Goal: Task Accomplishment & Management: Use online tool/utility

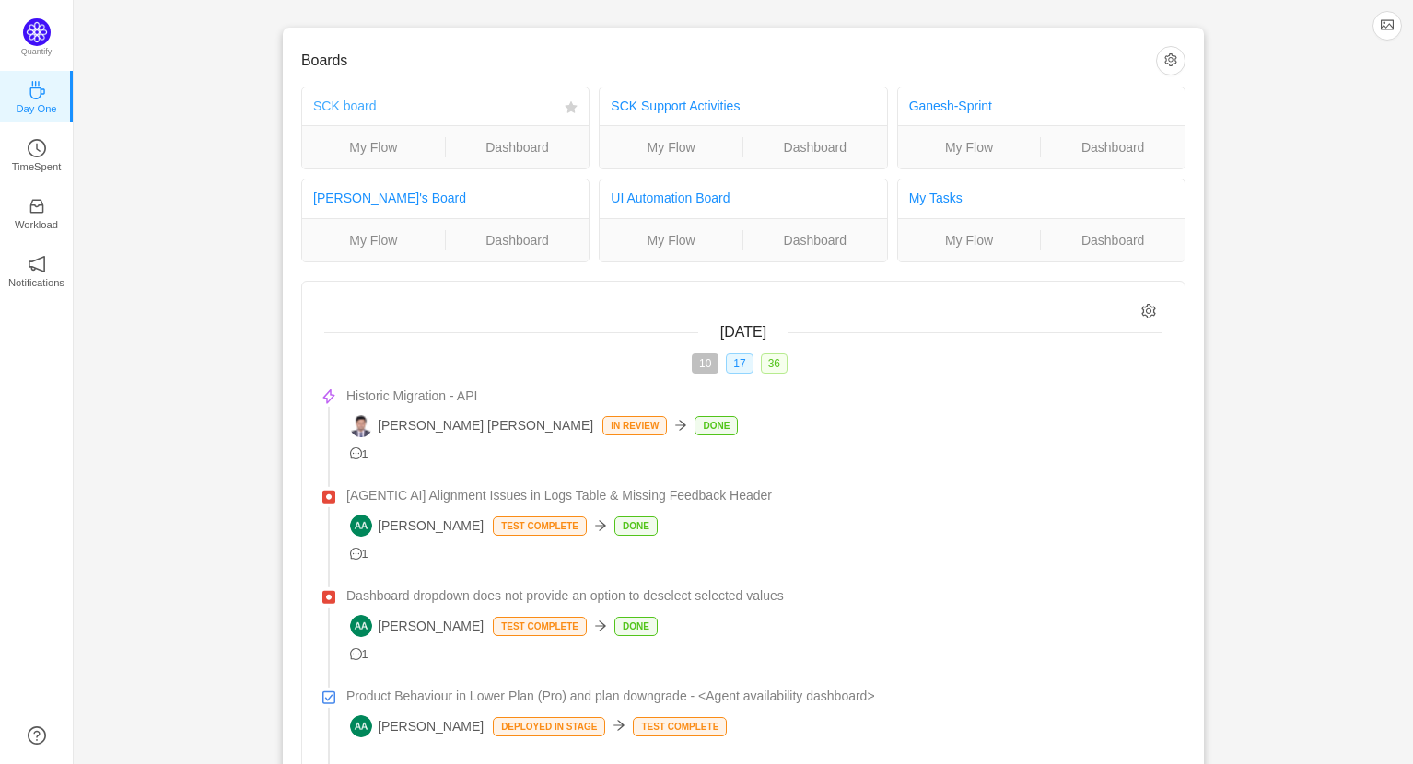
click at [360, 110] on link "SCK board" at bounding box center [344, 106] width 63 height 15
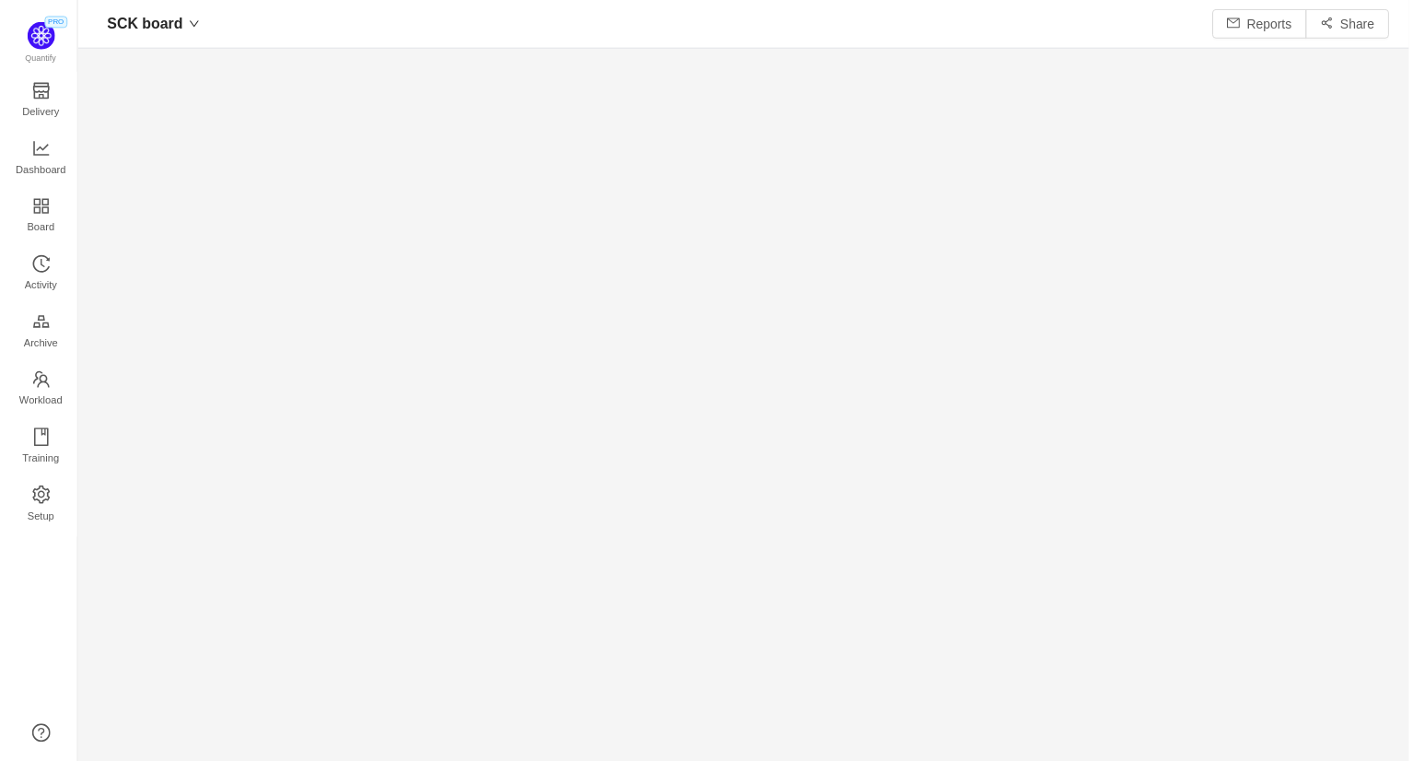
scroll to position [9, 8]
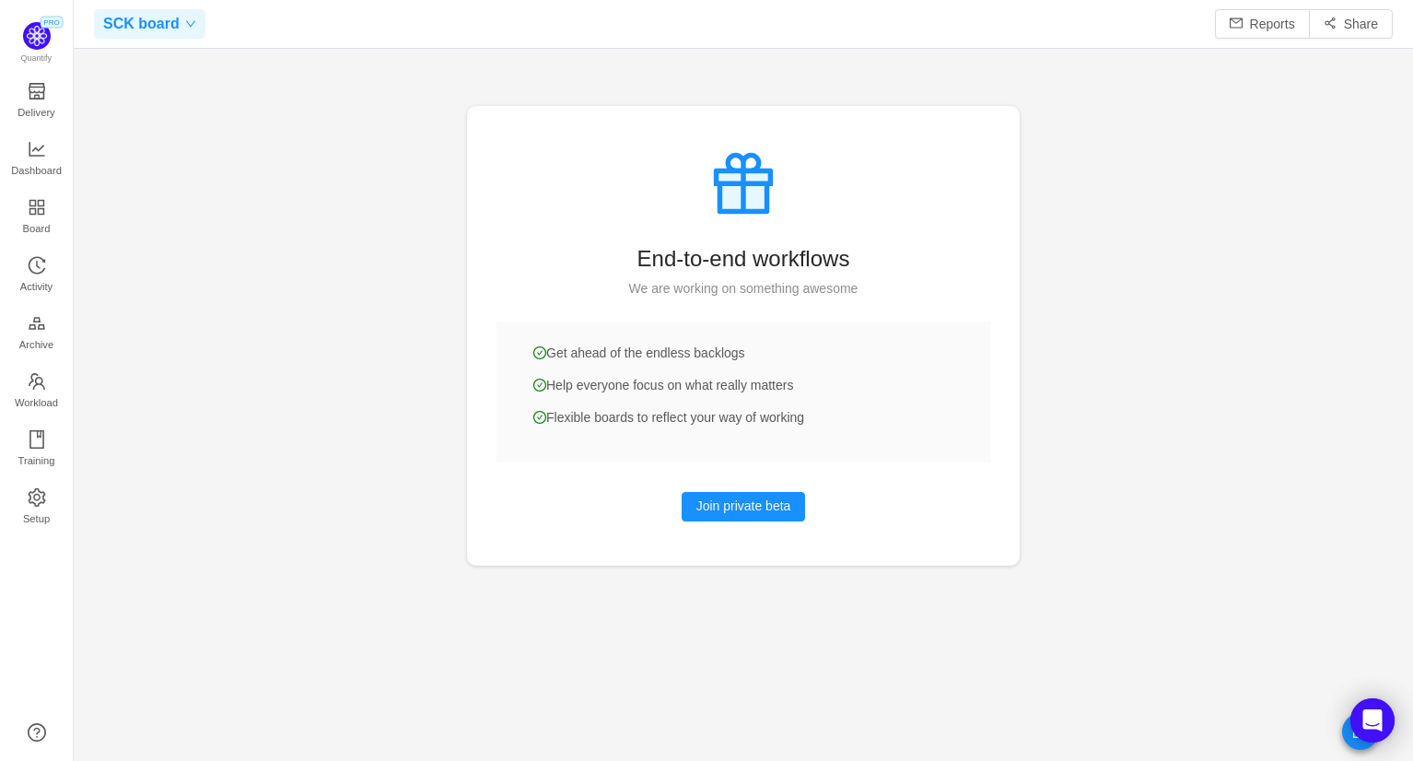
click at [195, 27] on div "SCK board" at bounding box center [149, 23] width 111 height 29
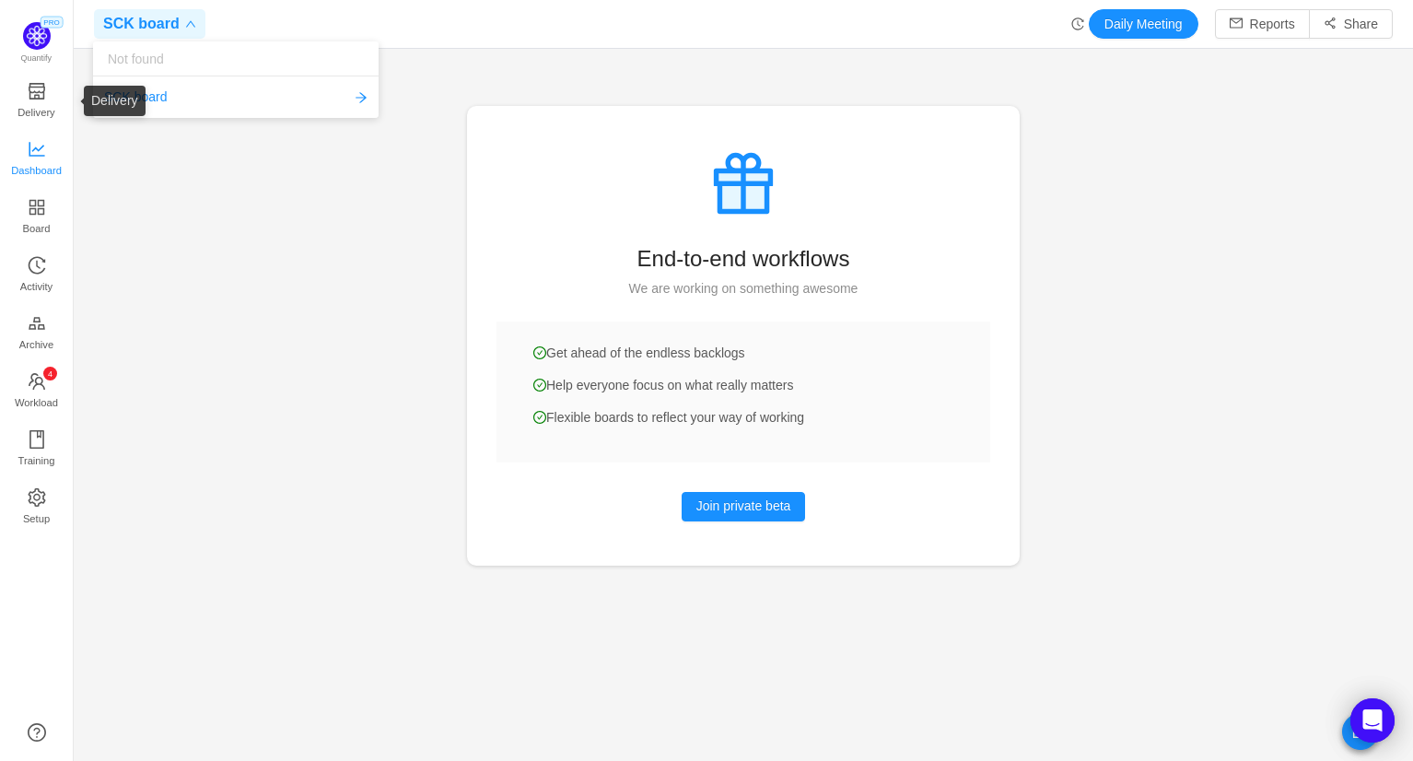
click at [37, 154] on span "Dashboard" at bounding box center [36, 170] width 51 height 37
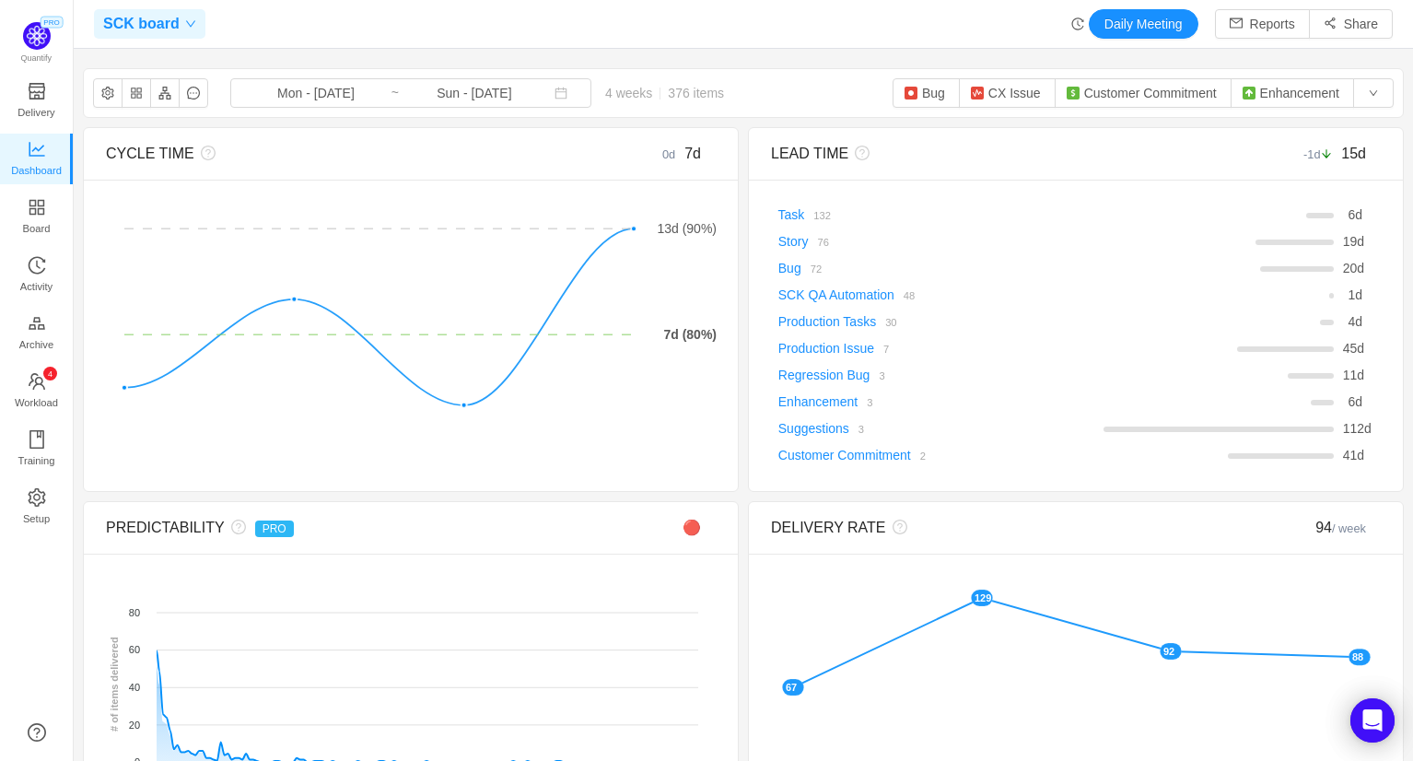
click at [194, 18] on div "SCK board" at bounding box center [149, 23] width 111 height 29
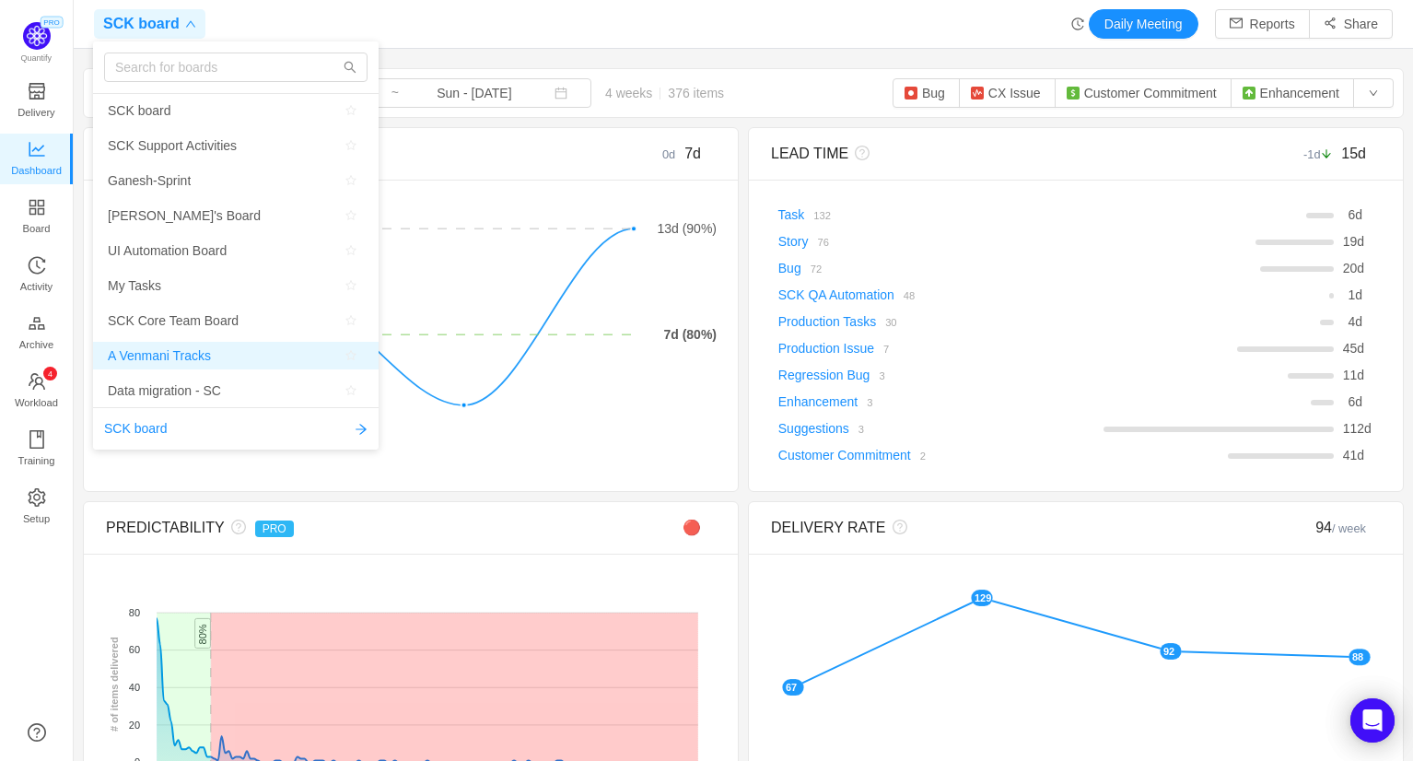
click at [158, 357] on span "A Venmani Tracks" at bounding box center [159, 356] width 103 height 28
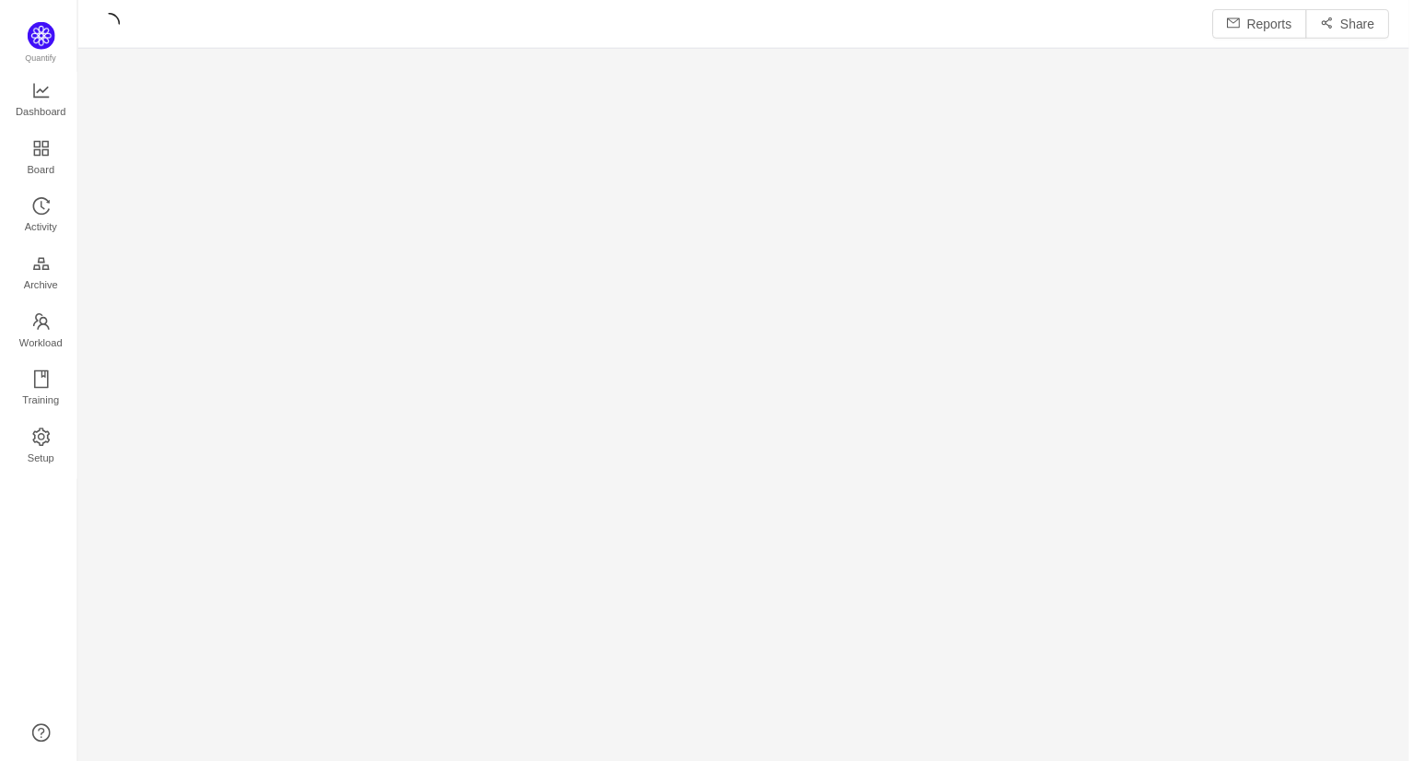
scroll to position [765, 1339]
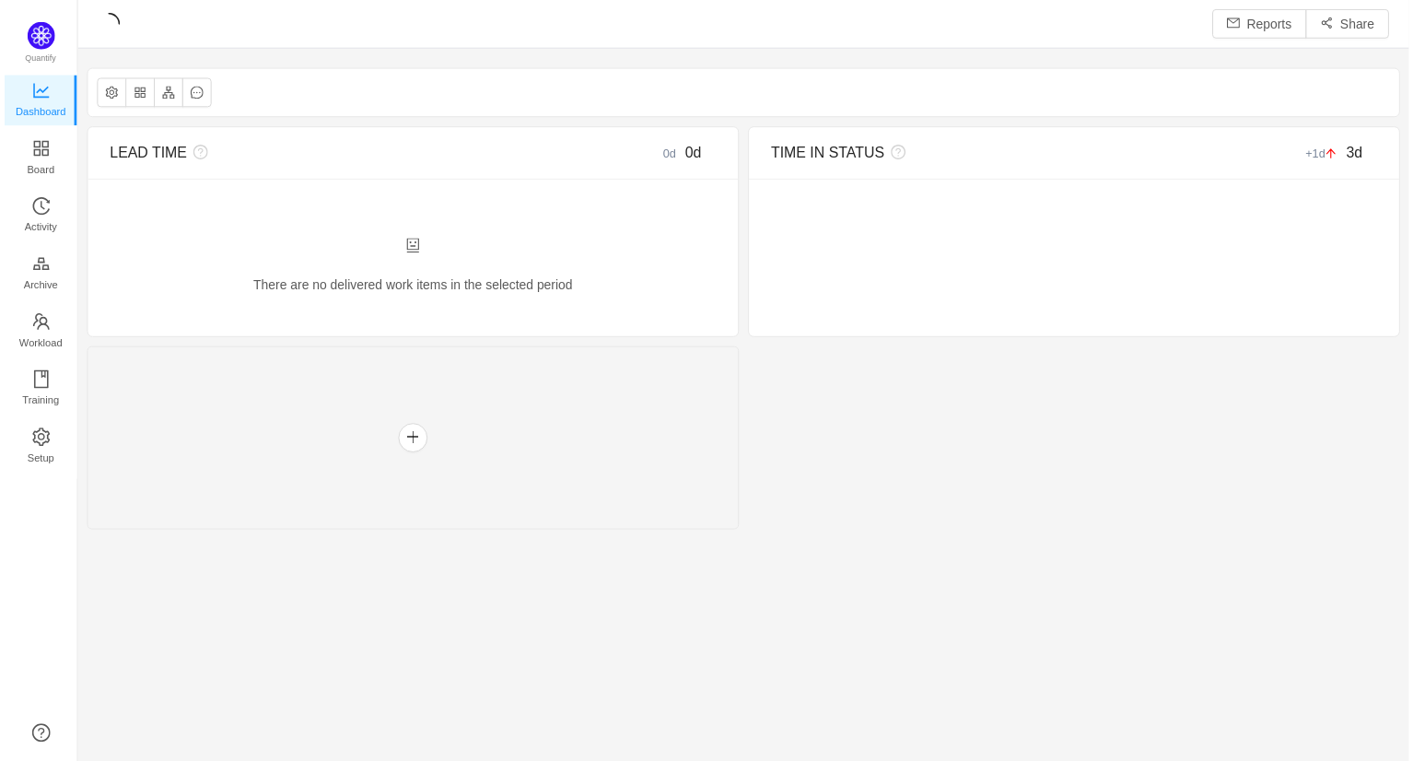
scroll to position [9, 8]
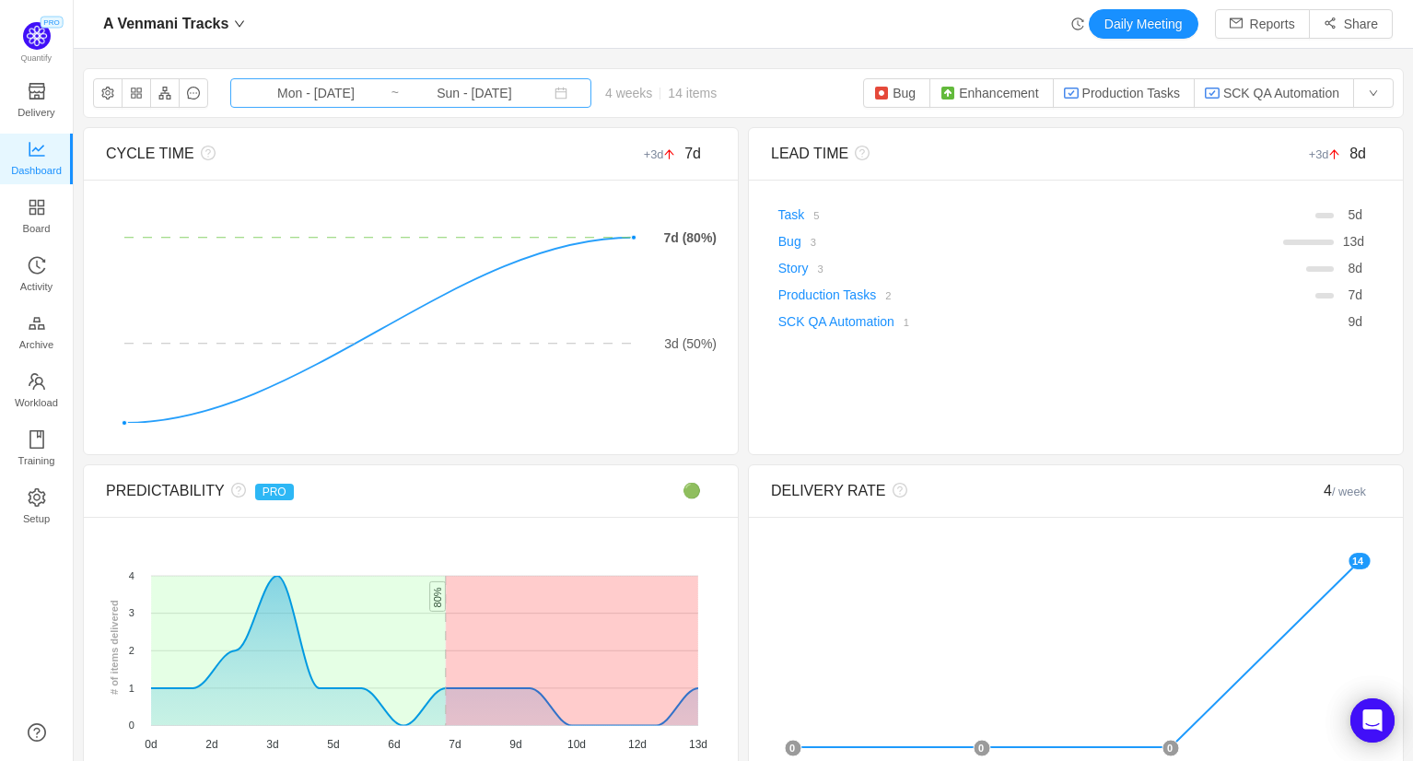
click at [410, 96] on input "Sun - [DATE]" at bounding box center [474, 93] width 149 height 20
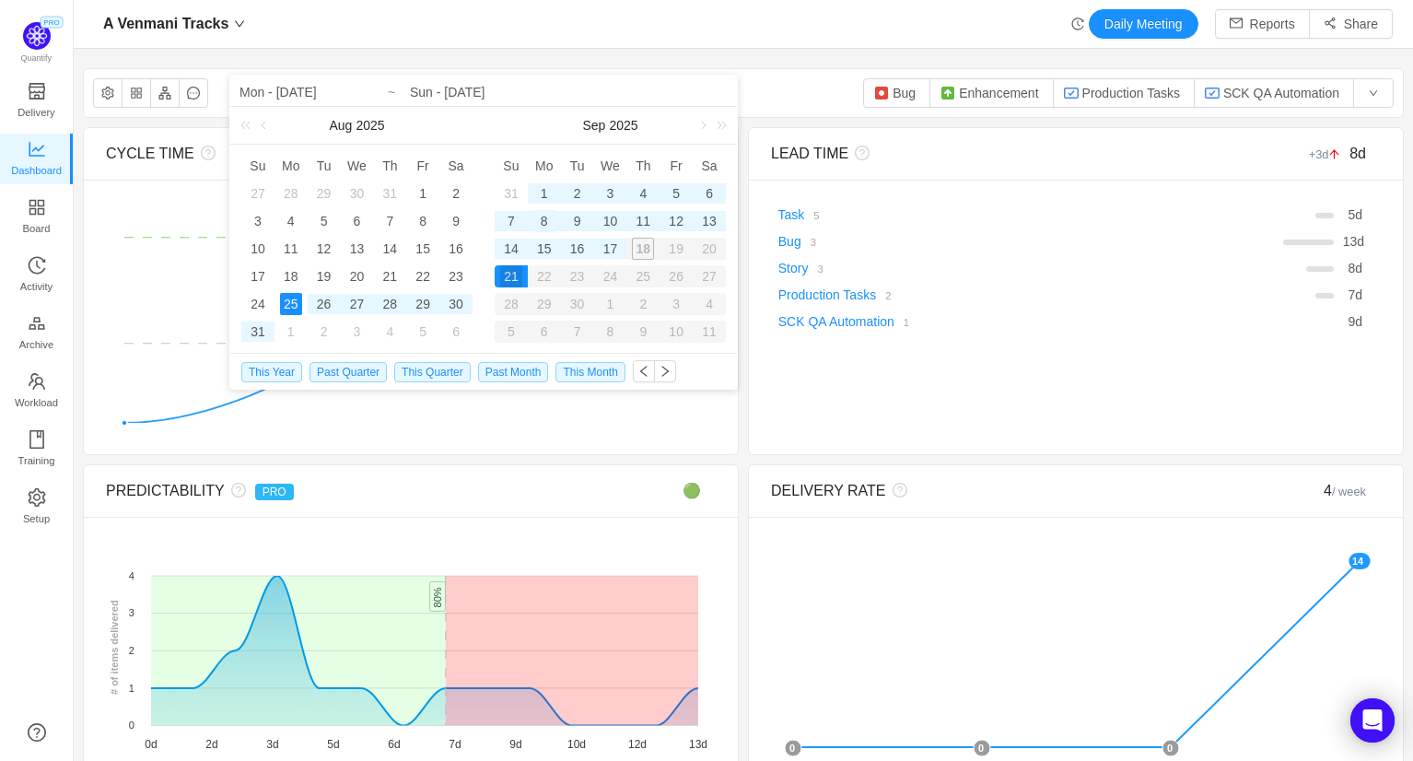
click at [548, 215] on div "8" at bounding box center [544, 221] width 22 height 22
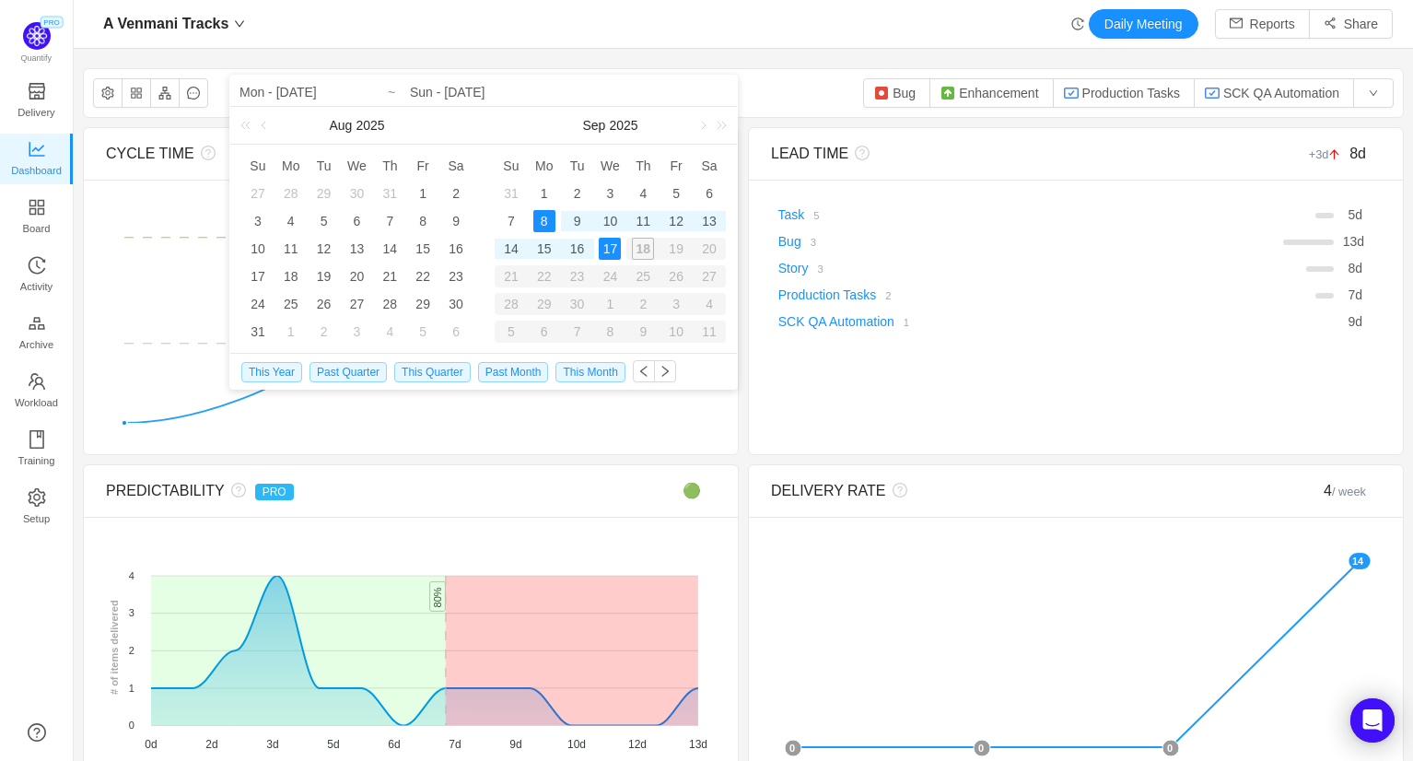
click at [611, 250] on div "17" at bounding box center [610, 249] width 22 height 22
type input "Mon - [DATE]"
type input "Wed - [DATE]"
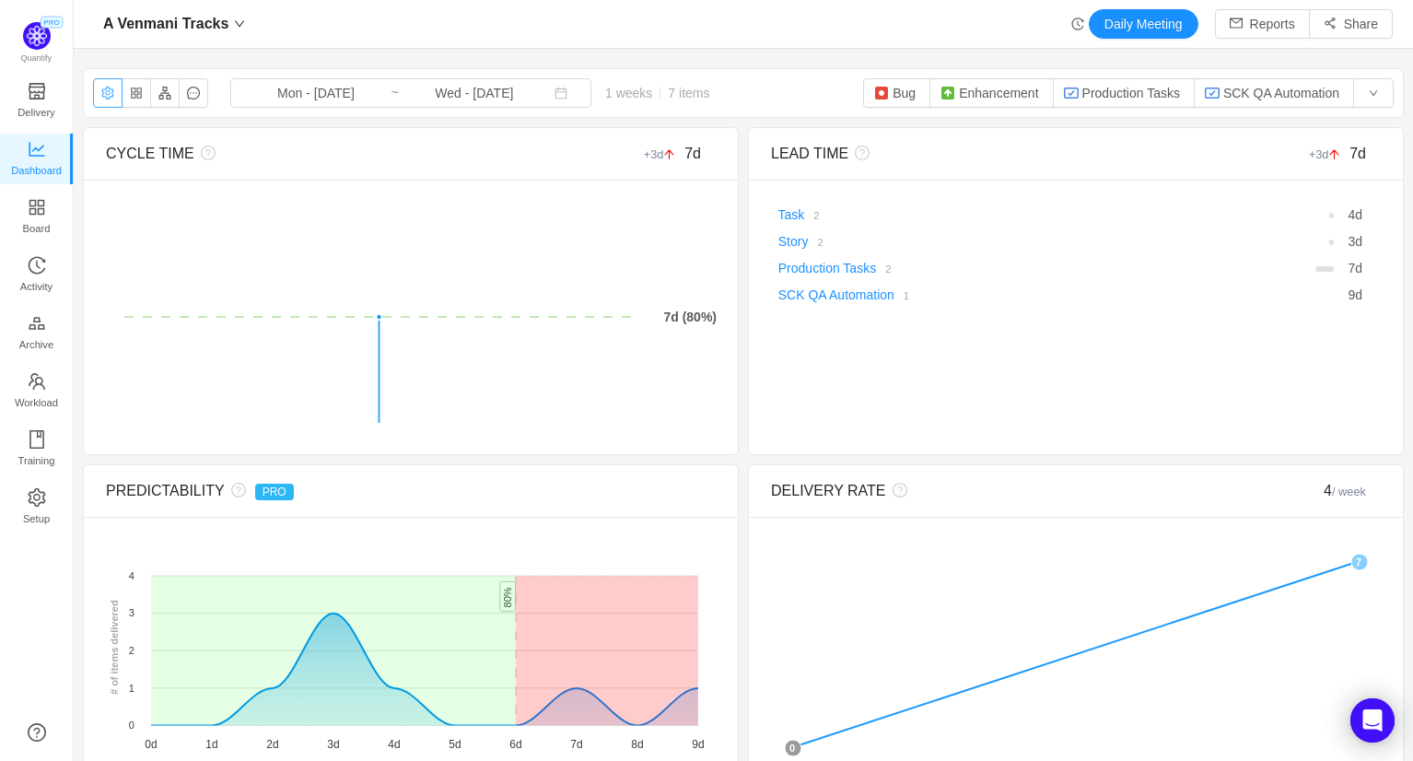
click at [109, 91] on button "button" at bounding box center [107, 92] width 29 height 29
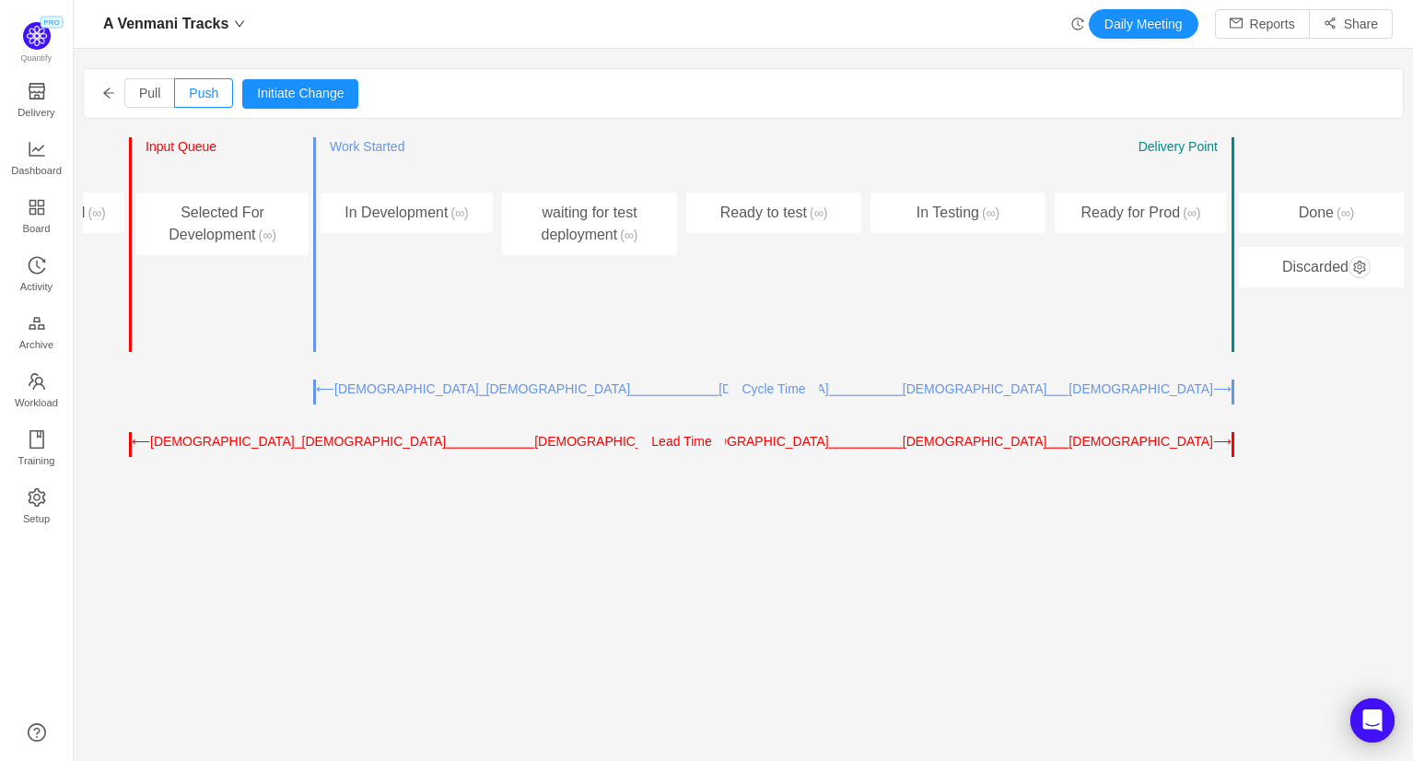
scroll to position [0, 152]
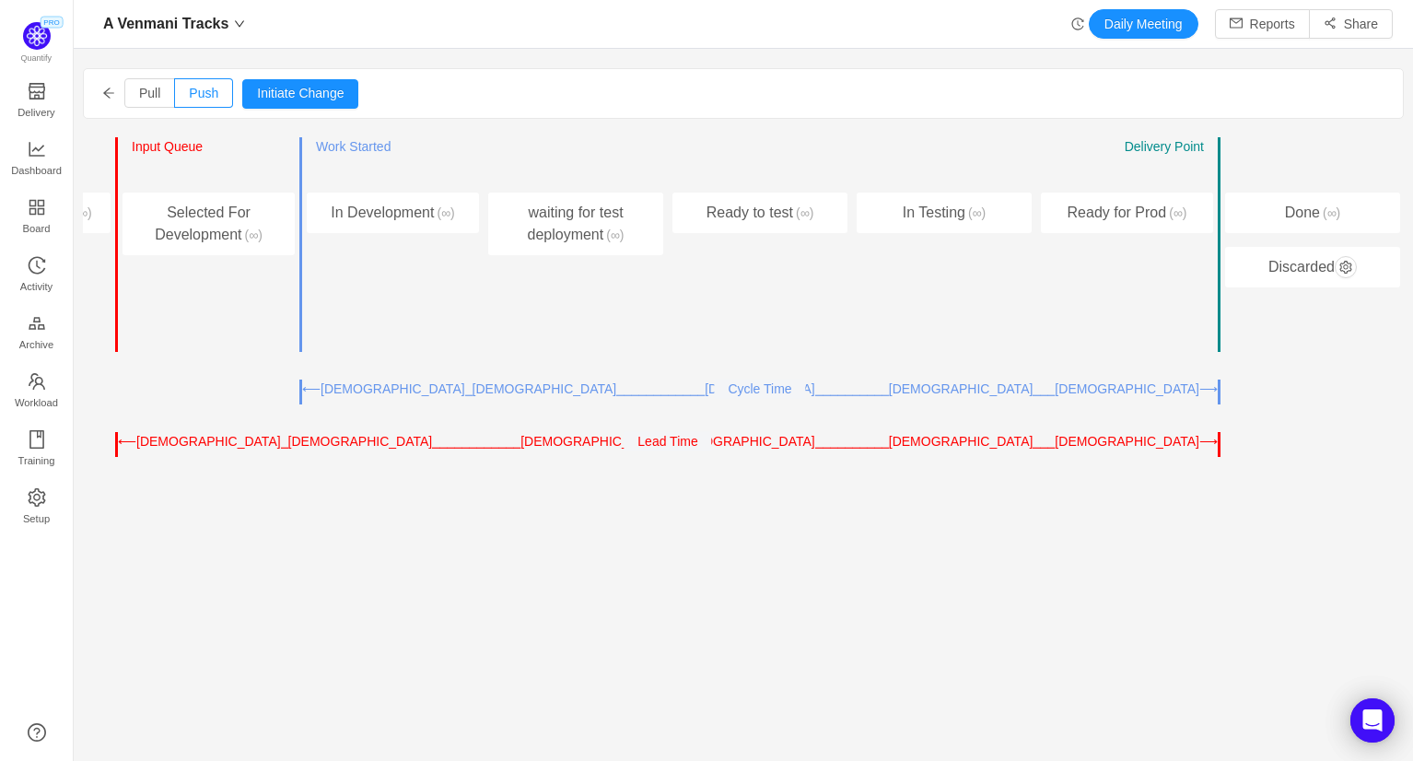
click at [802, 574] on div "Pull Push Initiate Change Cancel Confirm Entry Point ← → Input Queue ← → Work S…" at bounding box center [743, 334] width 1321 height 532
